Goal: Task Accomplishment & Management: Complete application form

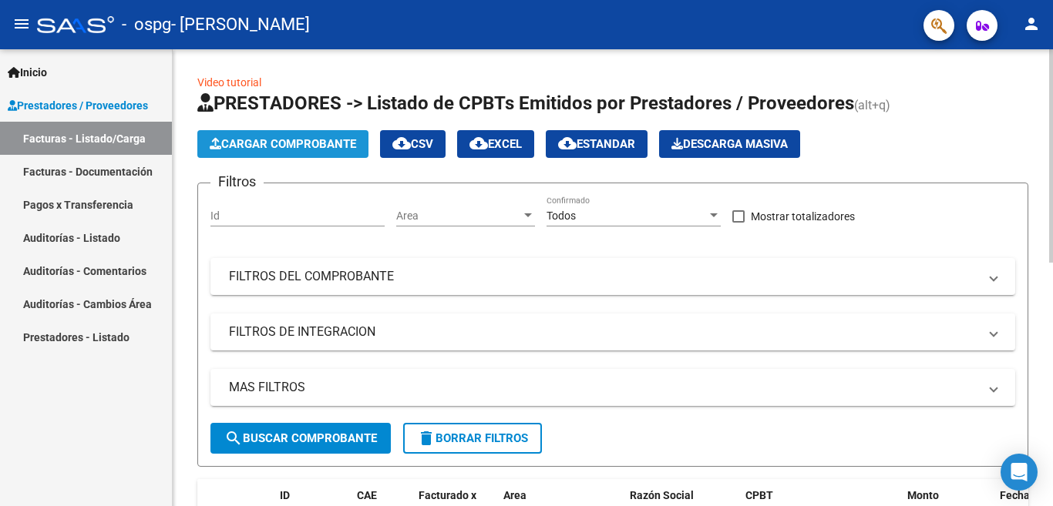
click at [298, 146] on span "Cargar Comprobante" at bounding box center [283, 144] width 146 height 14
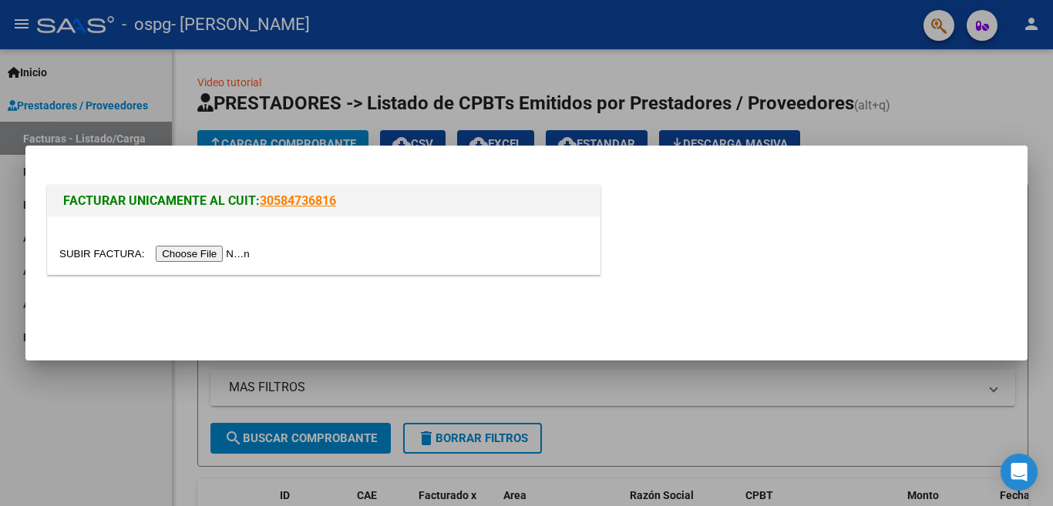
click at [204, 251] on input "file" at bounding box center [156, 254] width 195 height 16
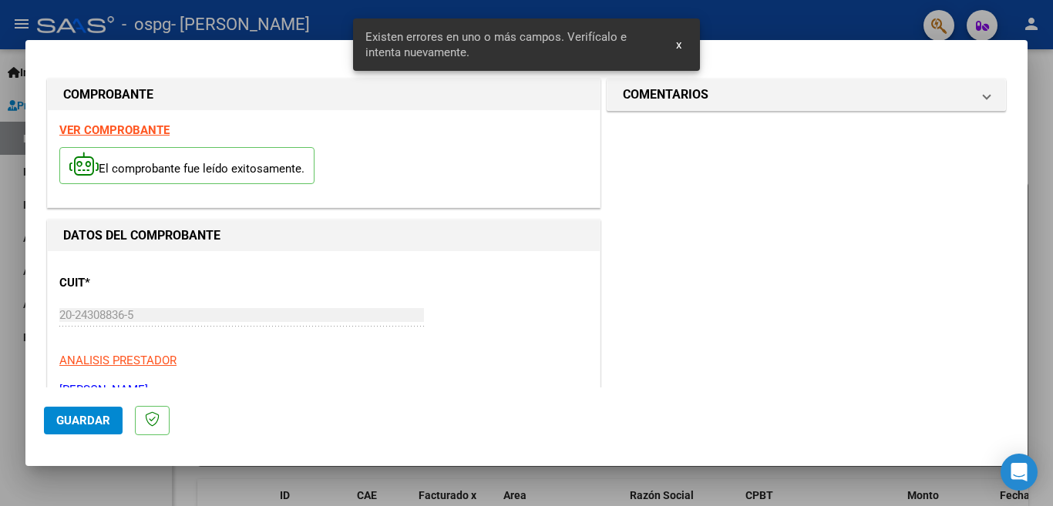
scroll to position [372, 0]
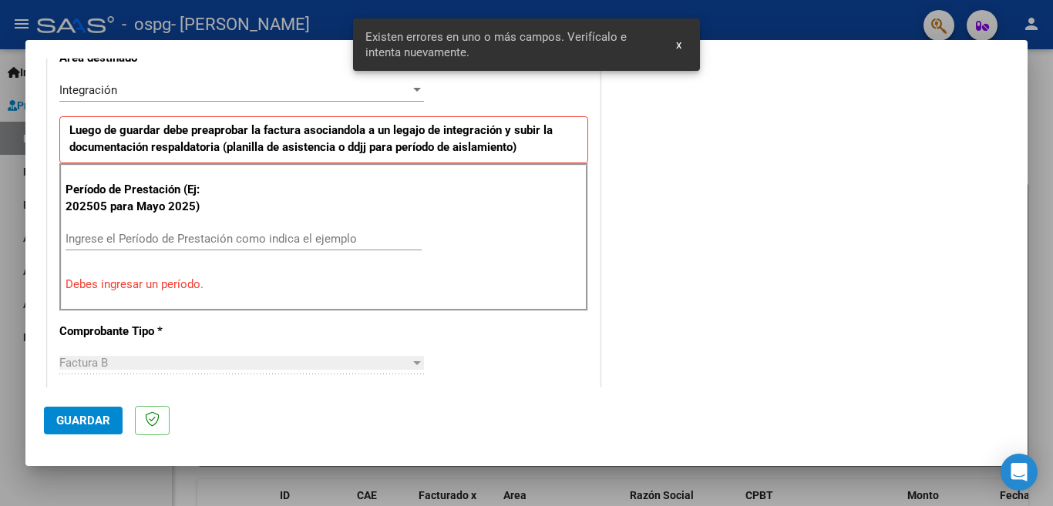
click at [333, 313] on div "CUIT * 20-24308836-5 Ingresar CUIT ANALISIS PRESTADOR [PERSON_NAME][DEMOGRAPHIC…" at bounding box center [324, 479] width 552 height 1200
click at [216, 236] on input "Ingrese el Período de Prestación como indica el ejemplo" at bounding box center [244, 239] width 356 height 14
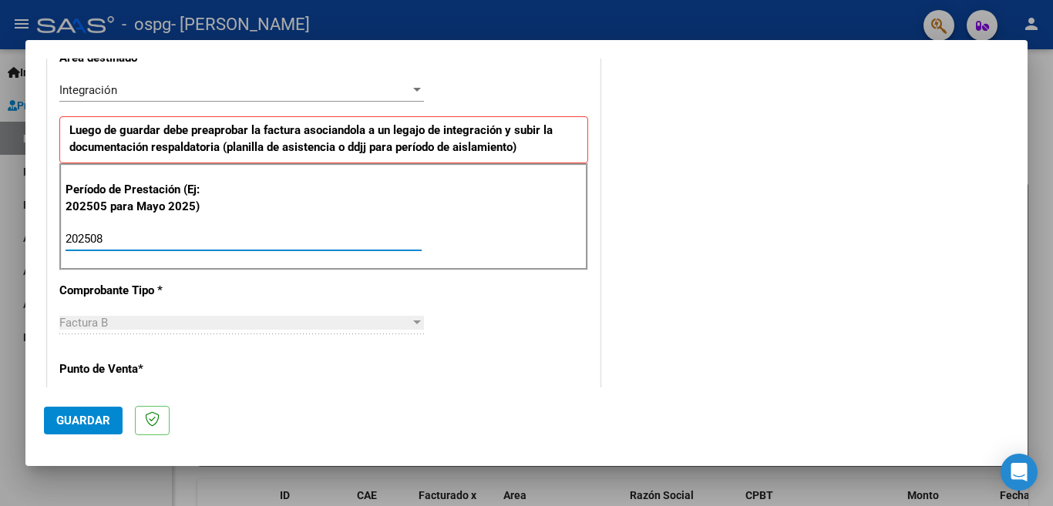
type input "202508"
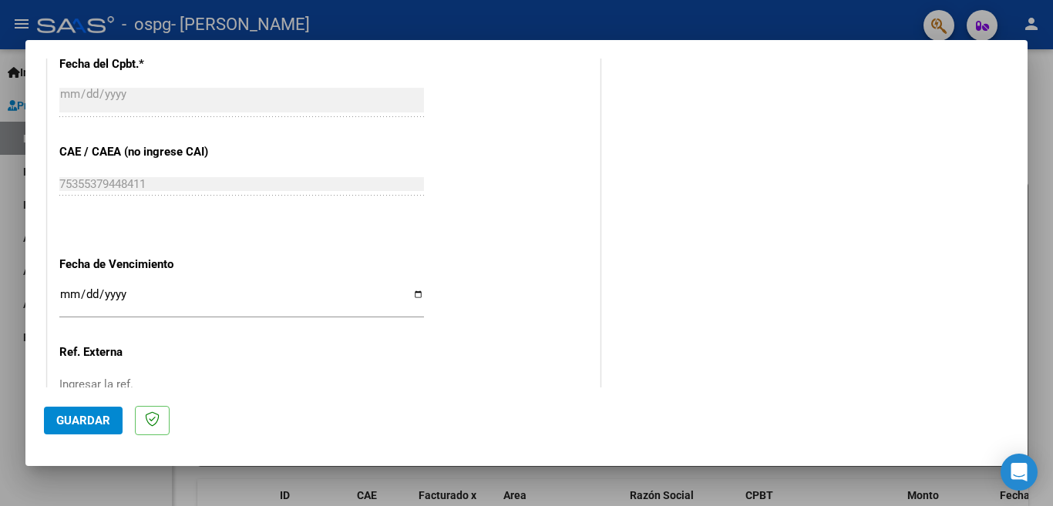
scroll to position [958, 0]
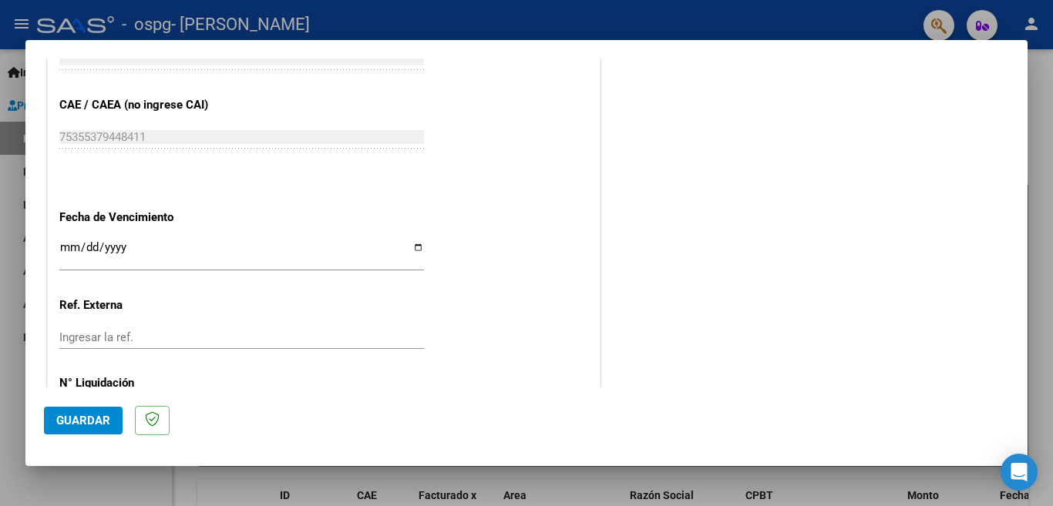
click at [412, 241] on input "Ingresar la fecha" at bounding box center [241, 253] width 365 height 25
type input "[DATE]"
click at [156, 331] on input "Ingresar la ref." at bounding box center [241, 338] width 365 height 14
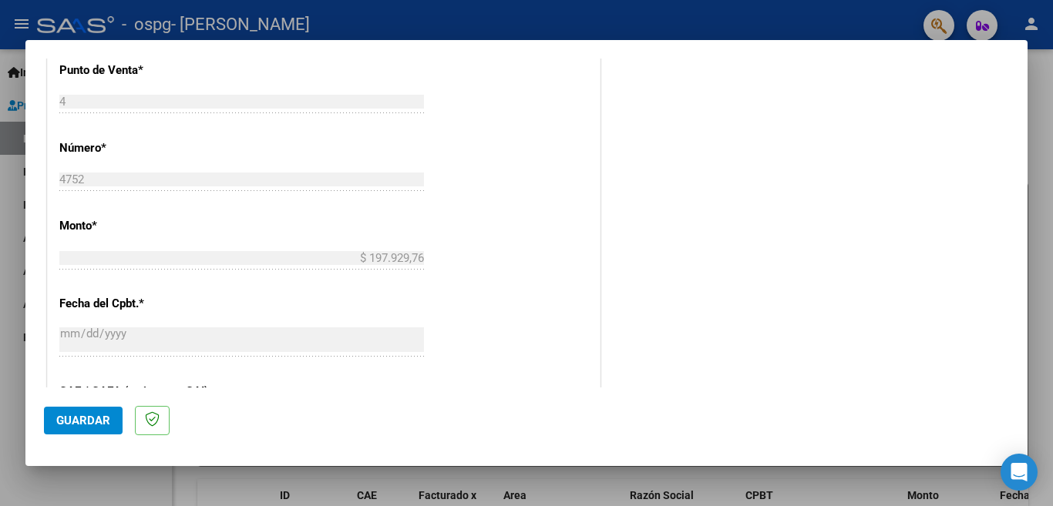
scroll to position [678, 0]
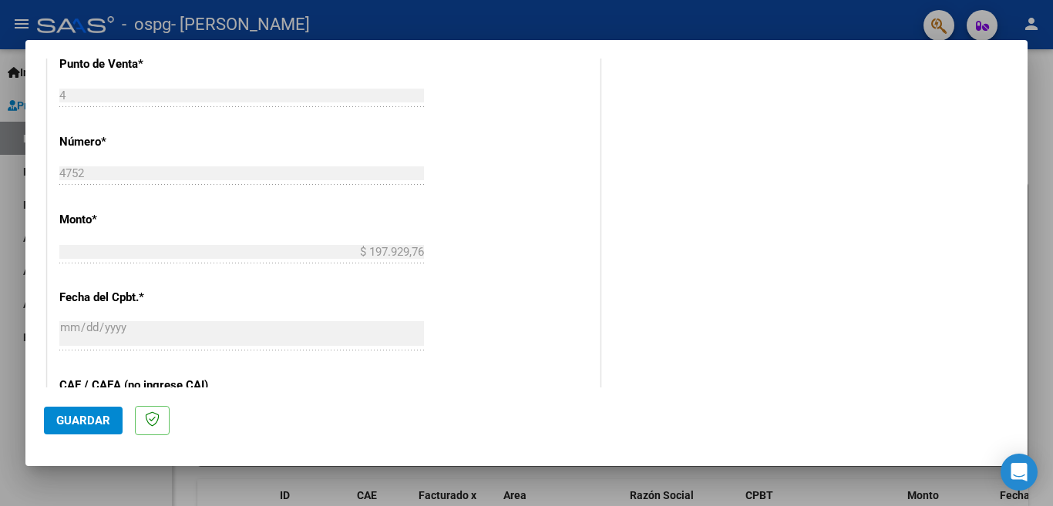
click at [96, 417] on span "Guardar" at bounding box center [83, 421] width 54 height 14
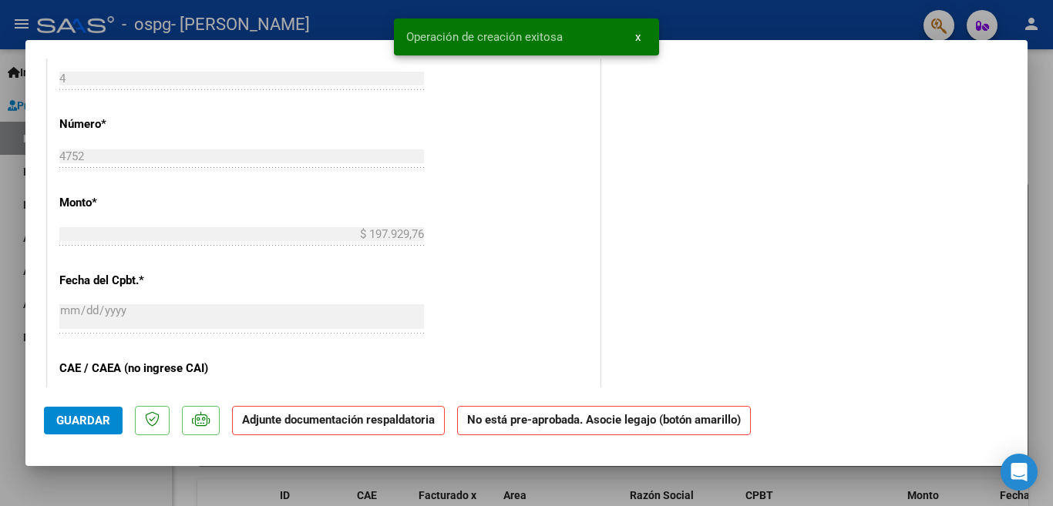
scroll to position [0, 0]
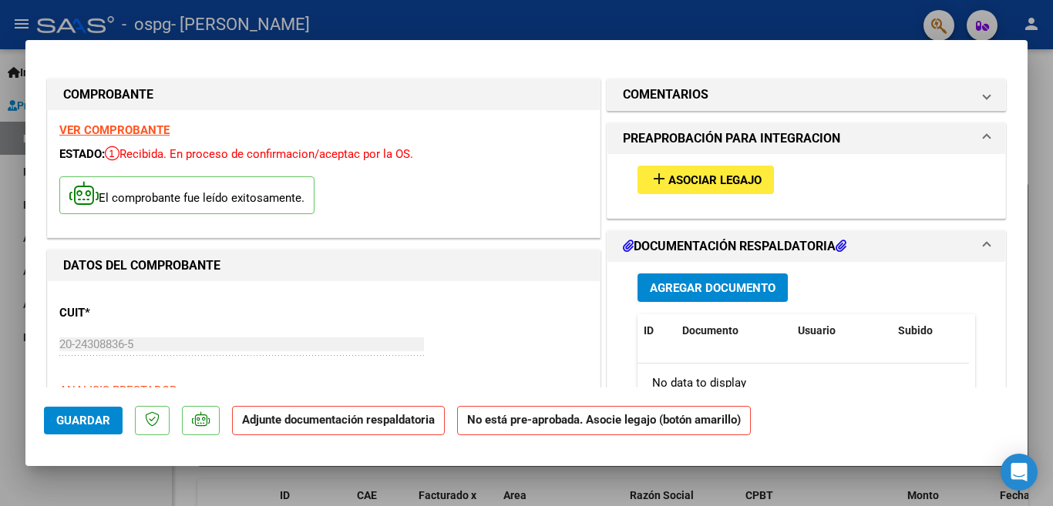
click at [669, 288] on span "Agregar Documento" at bounding box center [713, 288] width 126 height 14
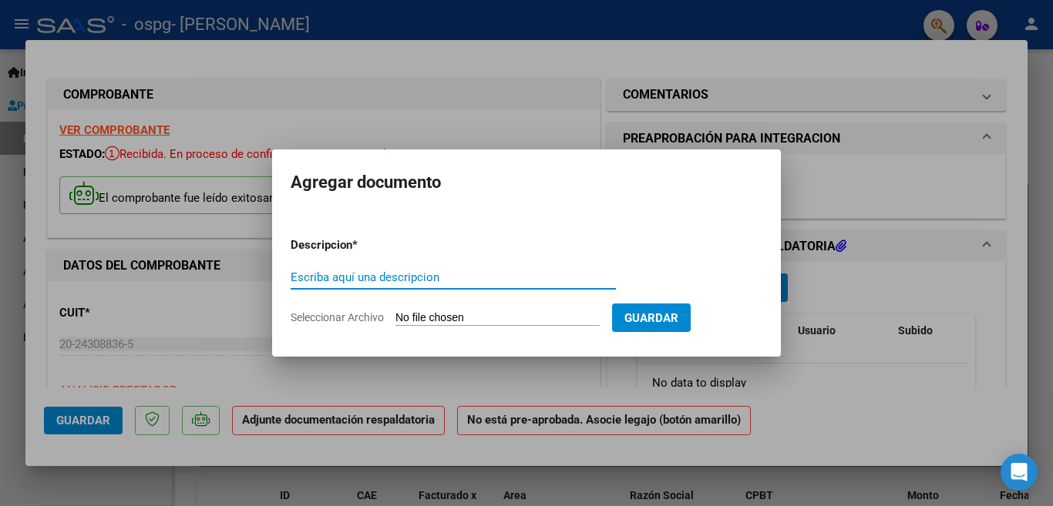
click at [402, 271] on input "Escriba aquí una descripcion" at bounding box center [453, 278] width 325 height 14
click at [454, 264] on form "Descripcion * Escriba aquí una descripcion Seleccionar Archivo Guardar" at bounding box center [527, 281] width 472 height 113
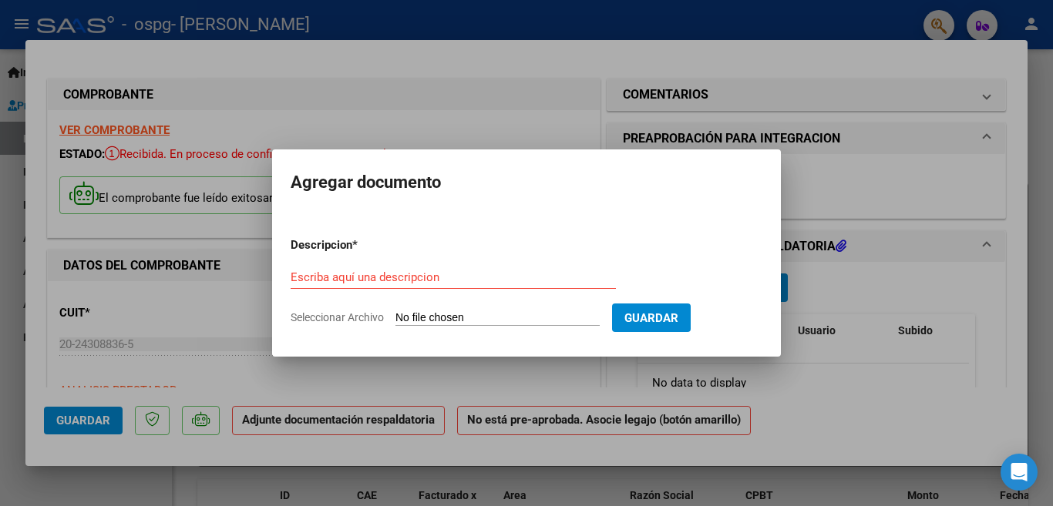
click at [366, 318] on span "Seleccionar Archivo" at bounding box center [337, 317] width 93 height 12
click at [395, 318] on input "Seleccionar Archivo" at bounding box center [497, 318] width 204 height 15
type input "C:\fakepath\asistencia [PERSON_NAME] 082025.pdf"
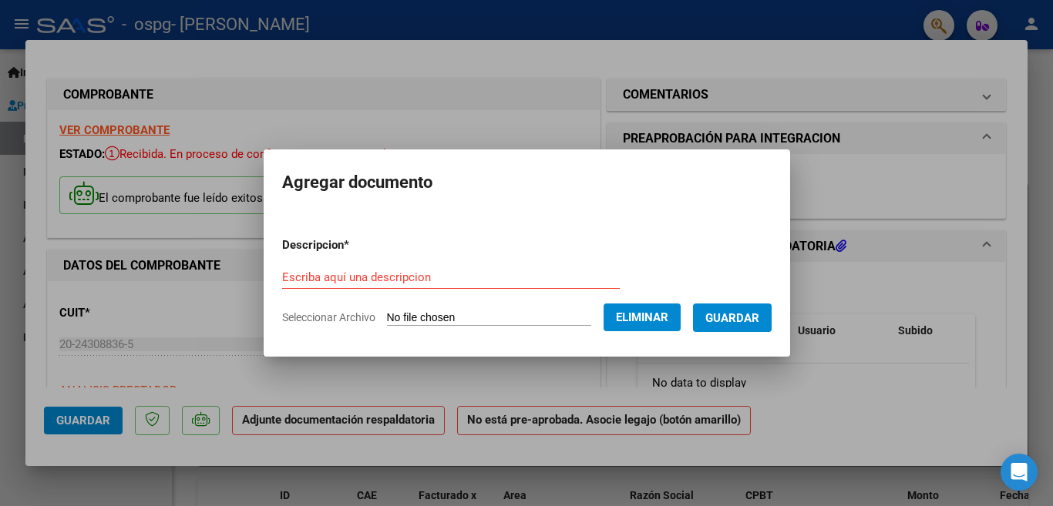
click at [305, 275] on input "Escriba aquí una descripcion" at bounding box center [451, 278] width 338 height 14
type input "20478811951"
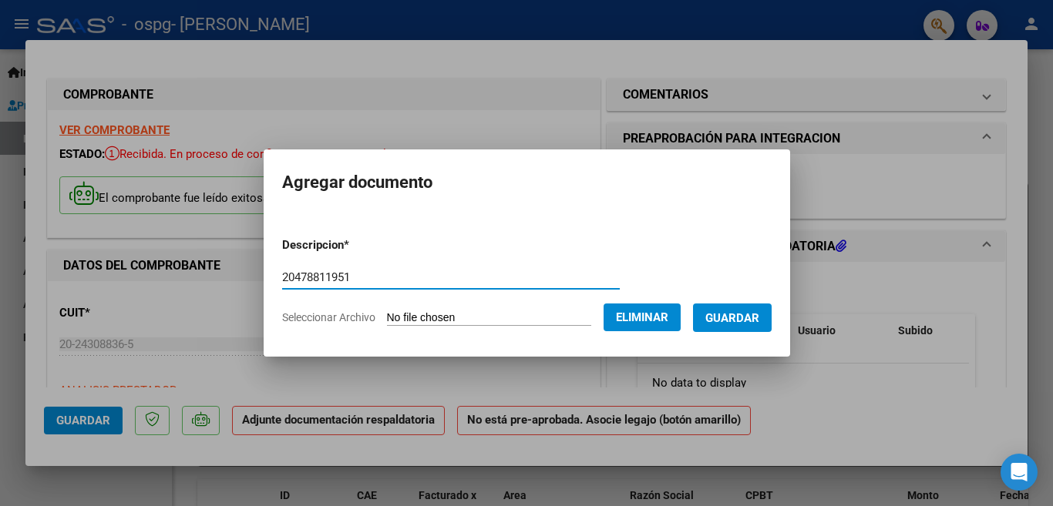
click at [718, 314] on span "Guardar" at bounding box center [732, 318] width 54 height 14
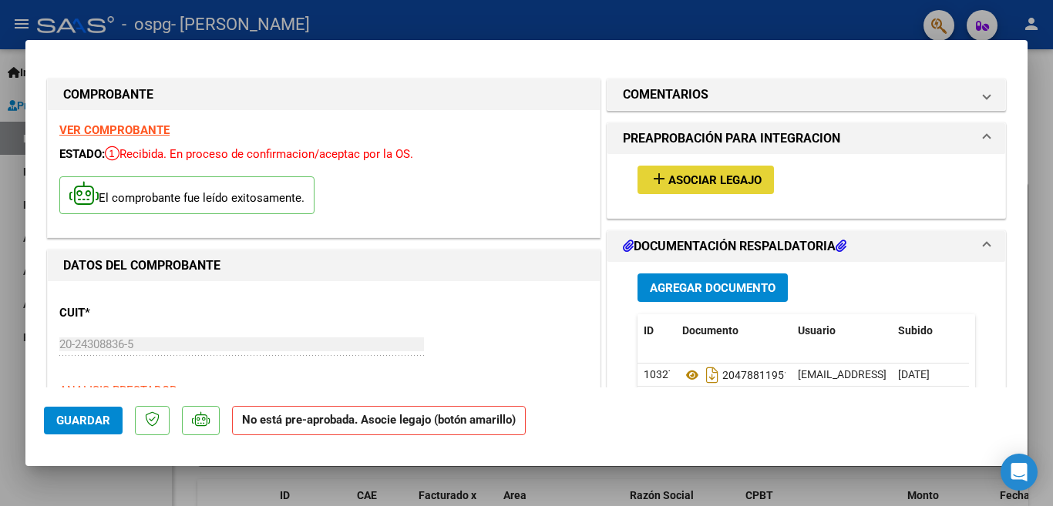
click at [724, 175] on span "Asociar Legajo" at bounding box center [714, 180] width 93 height 14
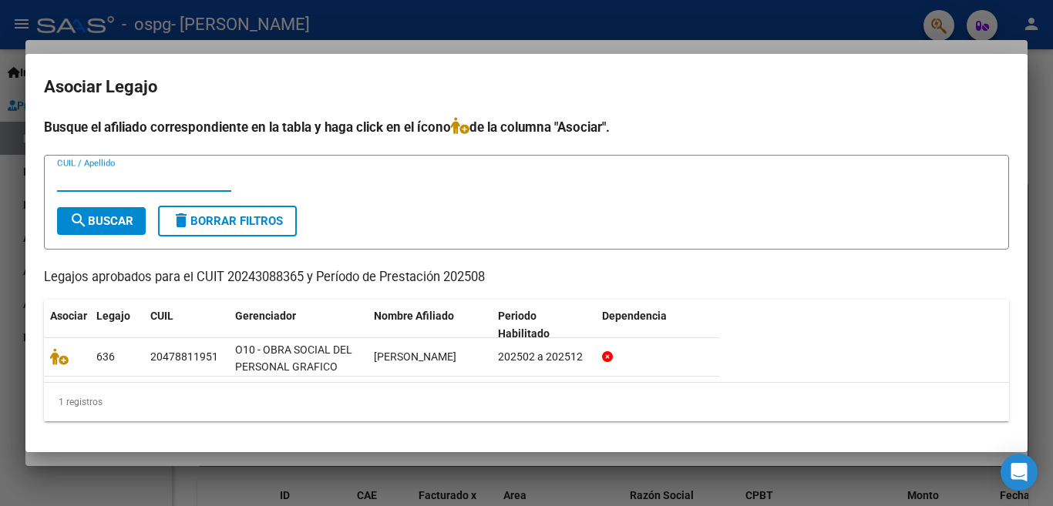
click at [1038, 373] on div at bounding box center [526, 253] width 1053 height 506
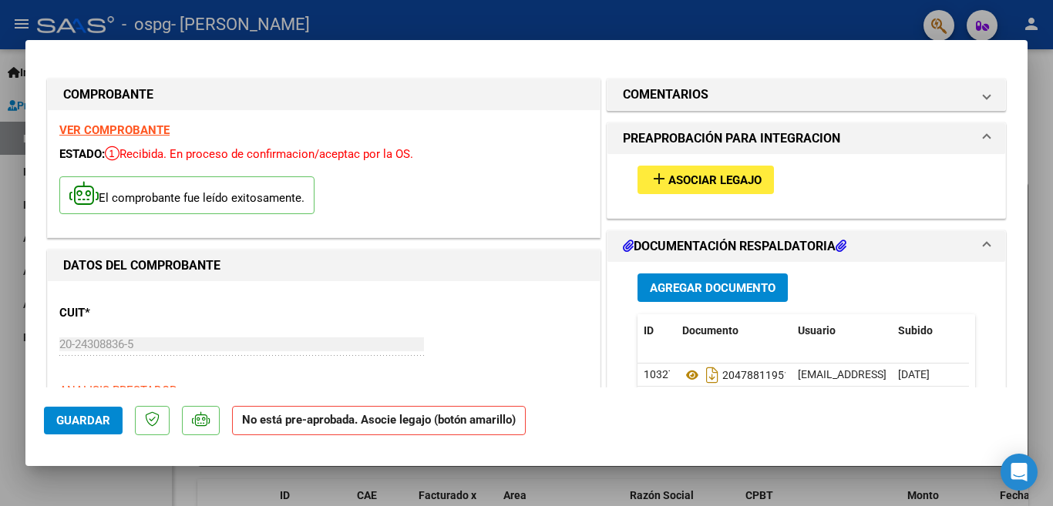
click at [718, 179] on span "Asociar Legajo" at bounding box center [714, 180] width 93 height 14
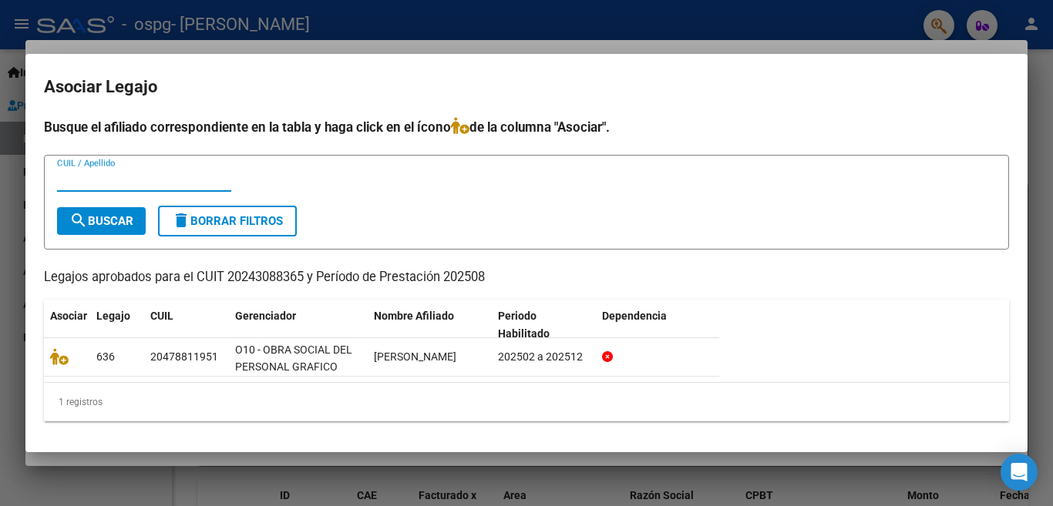
click at [106, 183] on input "CUIL / Apellido" at bounding box center [144, 180] width 174 height 14
type input "20478811951"
click at [1043, 372] on div at bounding box center [526, 253] width 1053 height 506
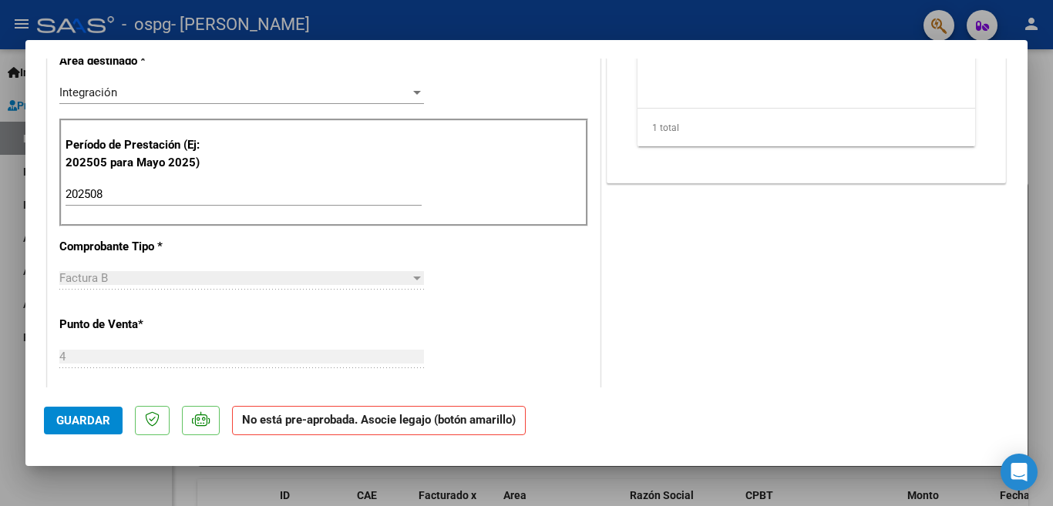
scroll to position [262, 0]
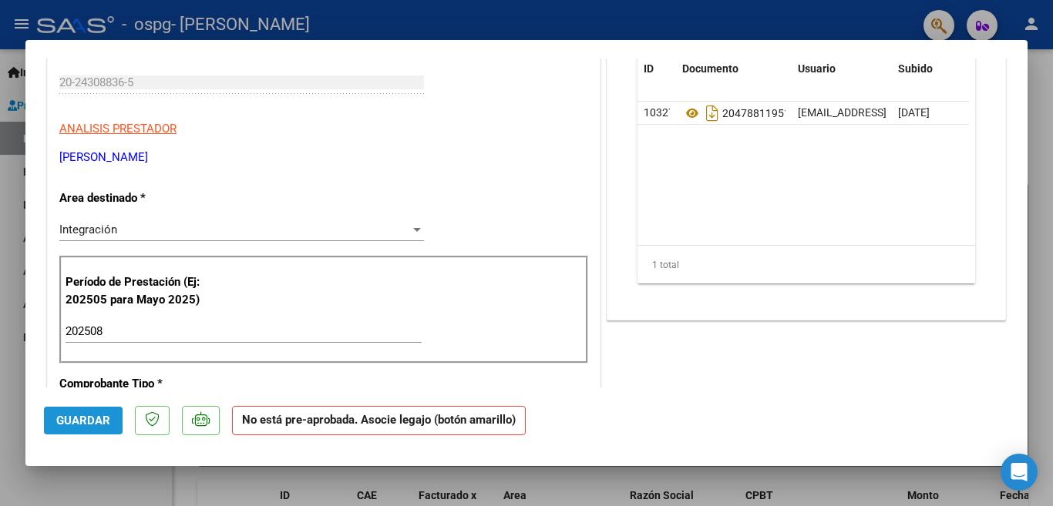
click at [103, 425] on span "Guardar" at bounding box center [83, 421] width 54 height 14
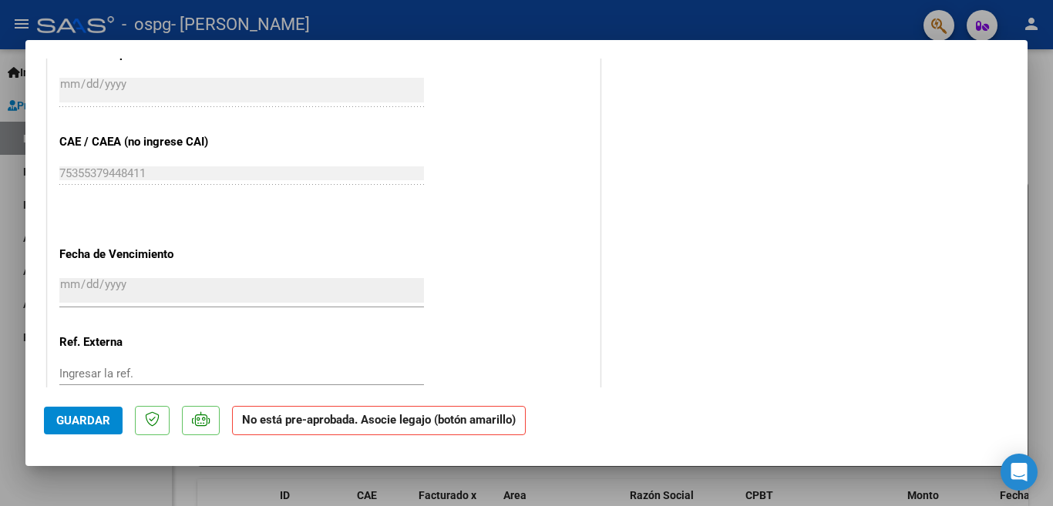
scroll to position [208, 0]
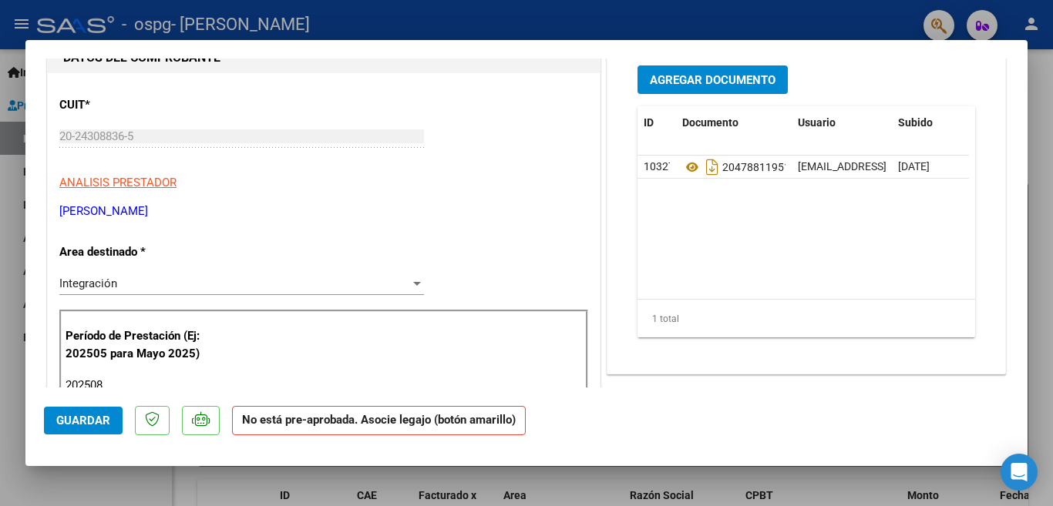
click at [1036, 160] on div at bounding box center [526, 253] width 1053 height 506
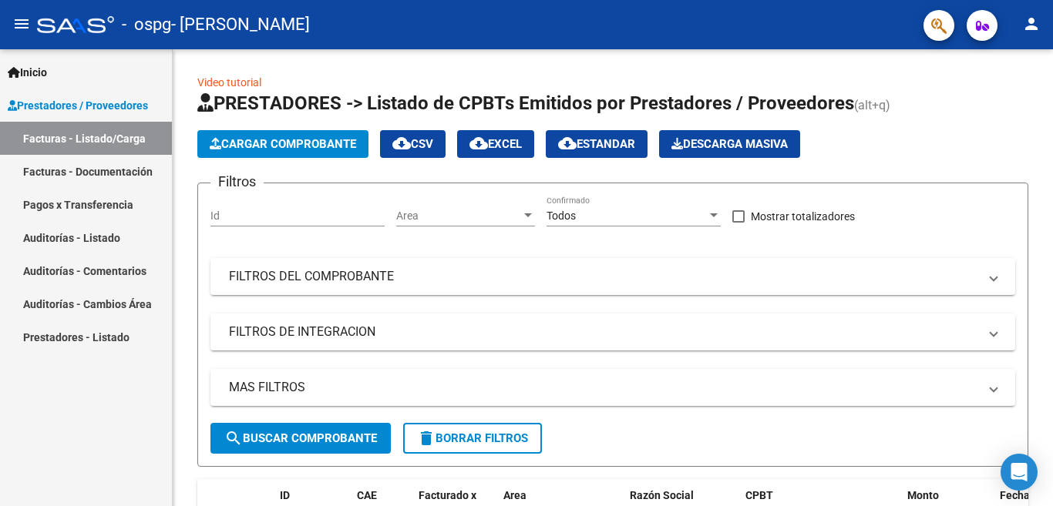
click at [102, 204] on link "Pagos x Transferencia" at bounding box center [86, 204] width 172 height 33
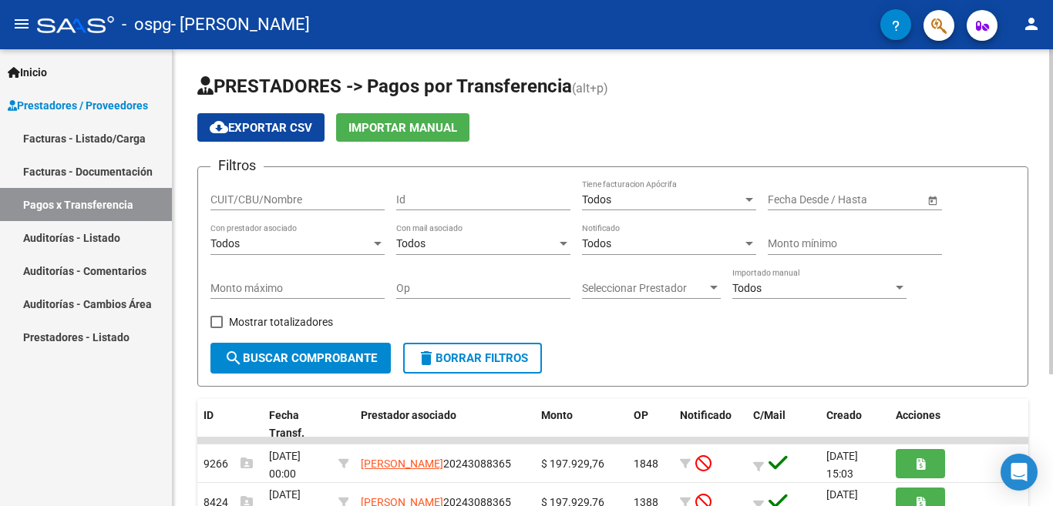
click at [1052, 394] on div at bounding box center [1051, 277] width 4 height 457
